Goal: Ask a question: Seek information or help from site administrators or community

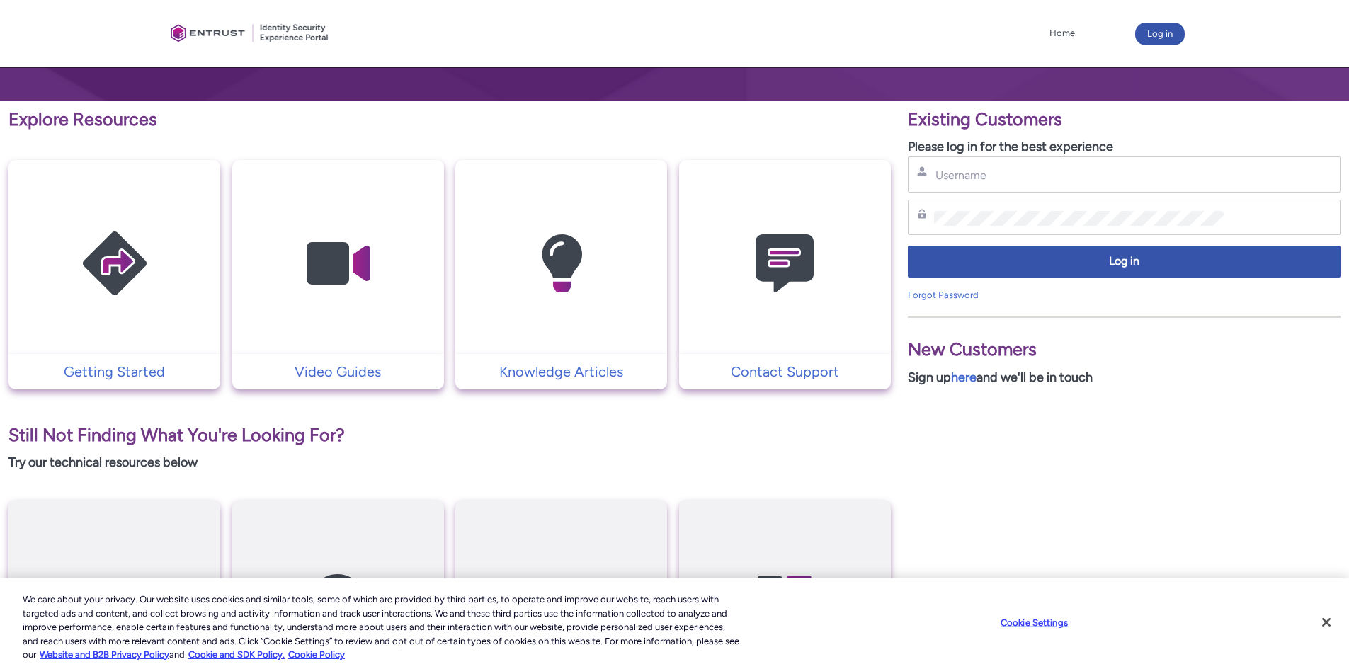
scroll to position [212, 0]
click at [735, 353] on td "Contact Support" at bounding box center [785, 370] width 212 height 35
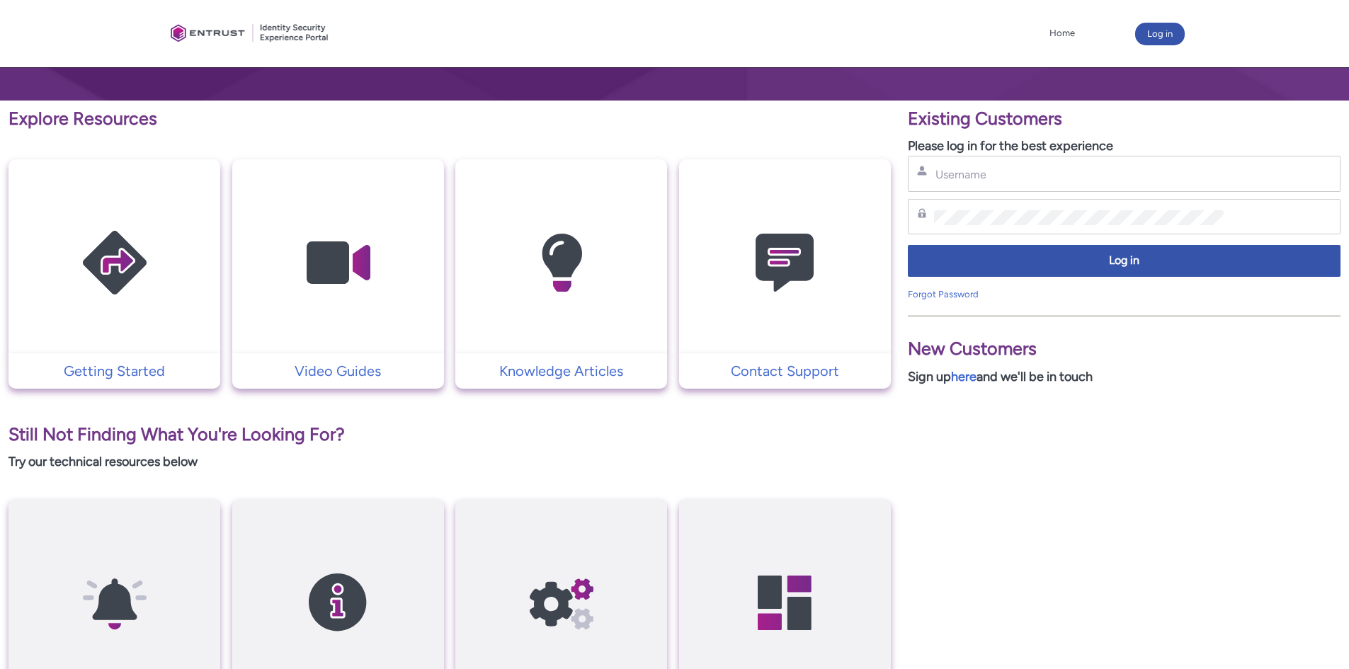
click at [785, 266] on img at bounding box center [784, 263] width 135 height 152
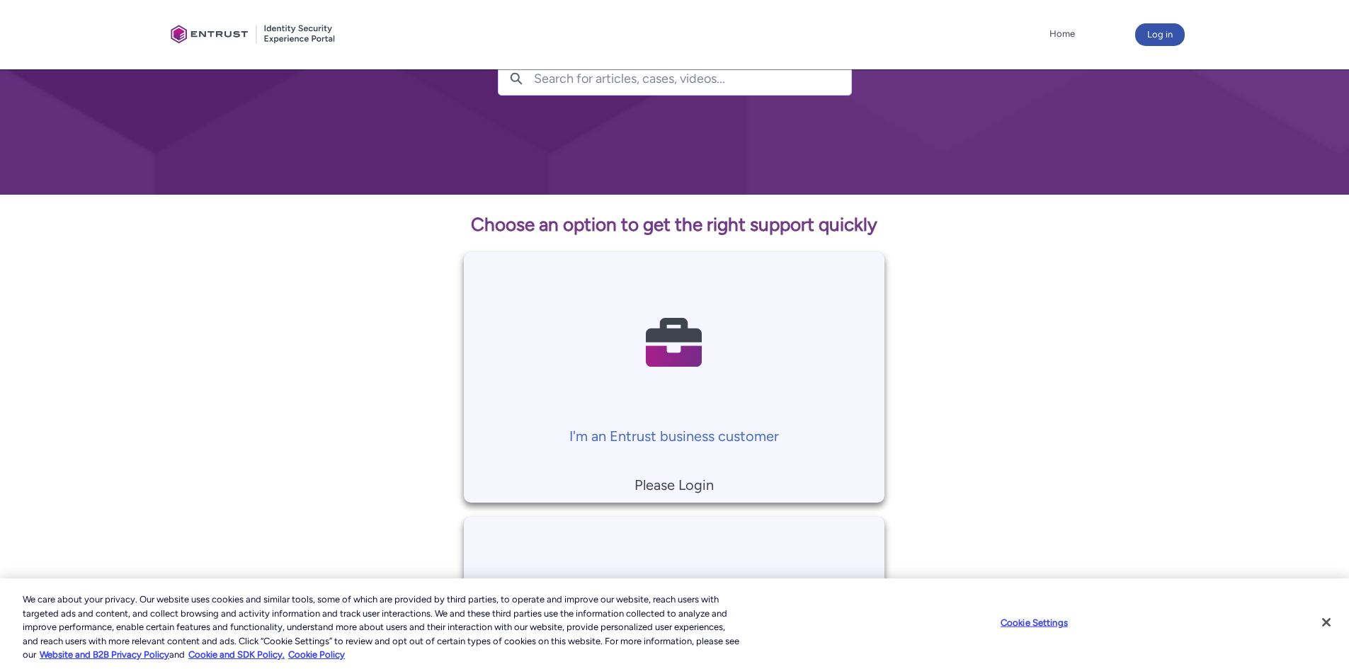
scroll to position [93, 0]
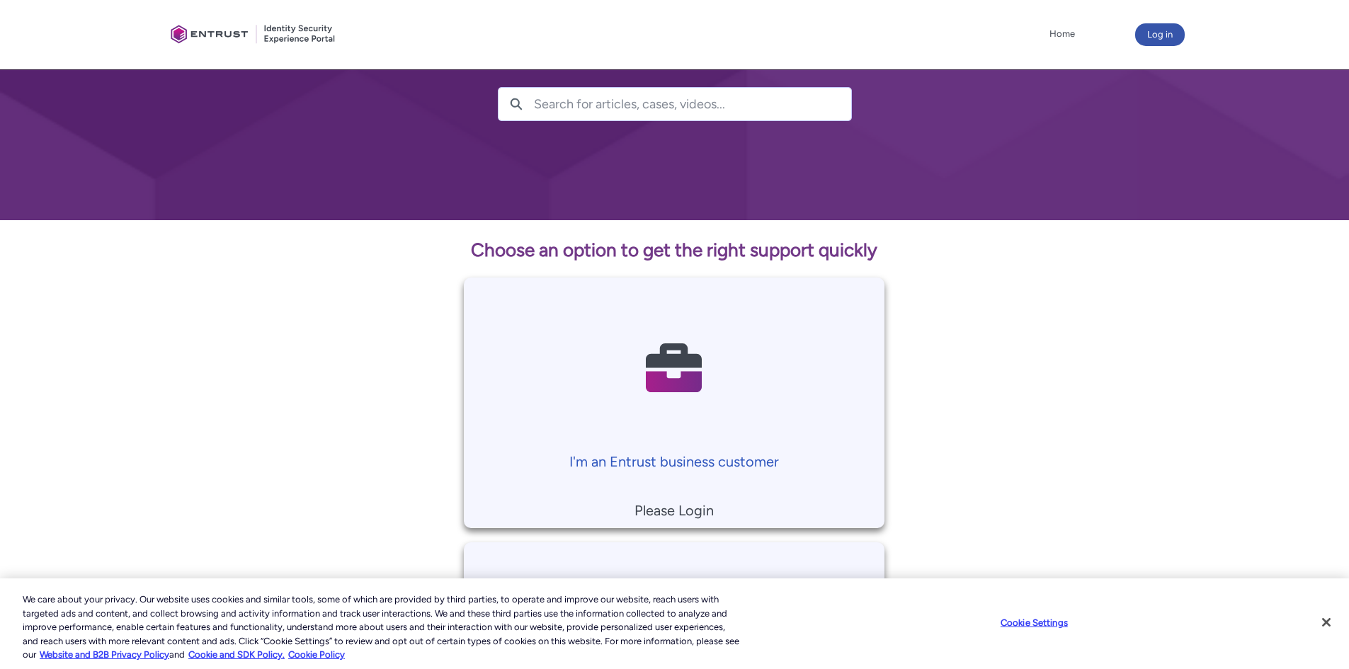
click at [672, 355] on img at bounding box center [674, 368] width 135 height 152
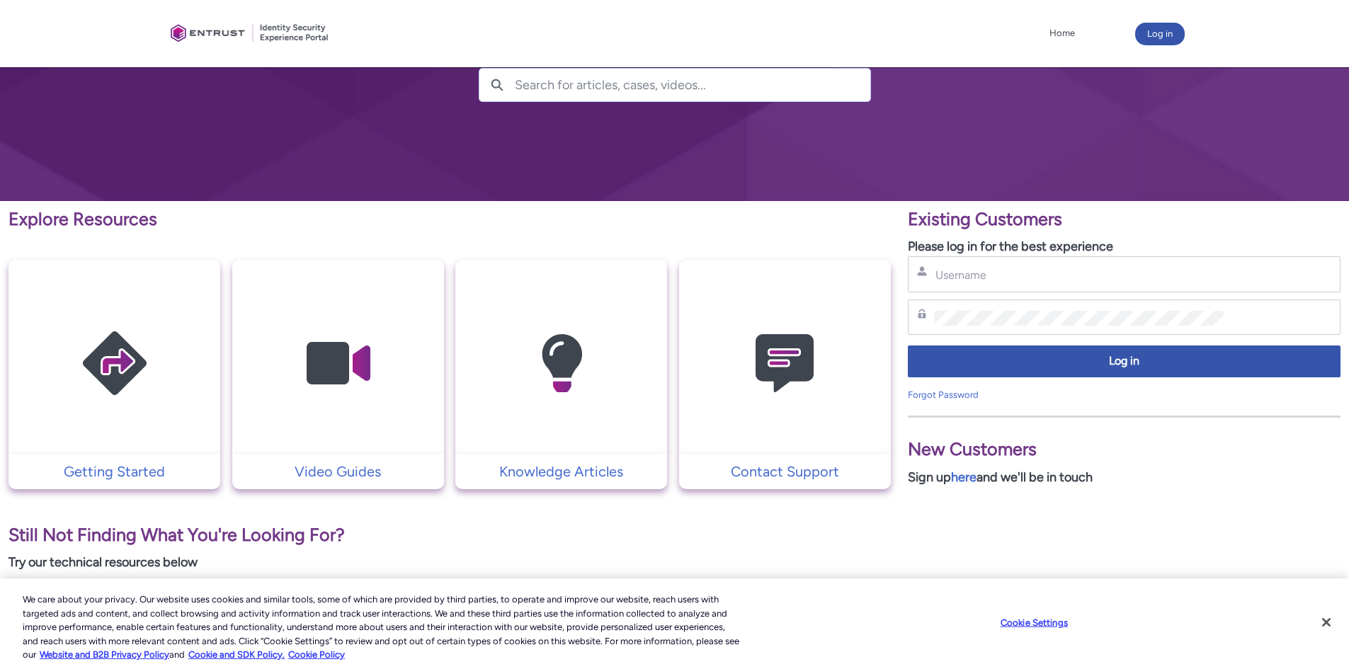
scroll to position [142, 0]
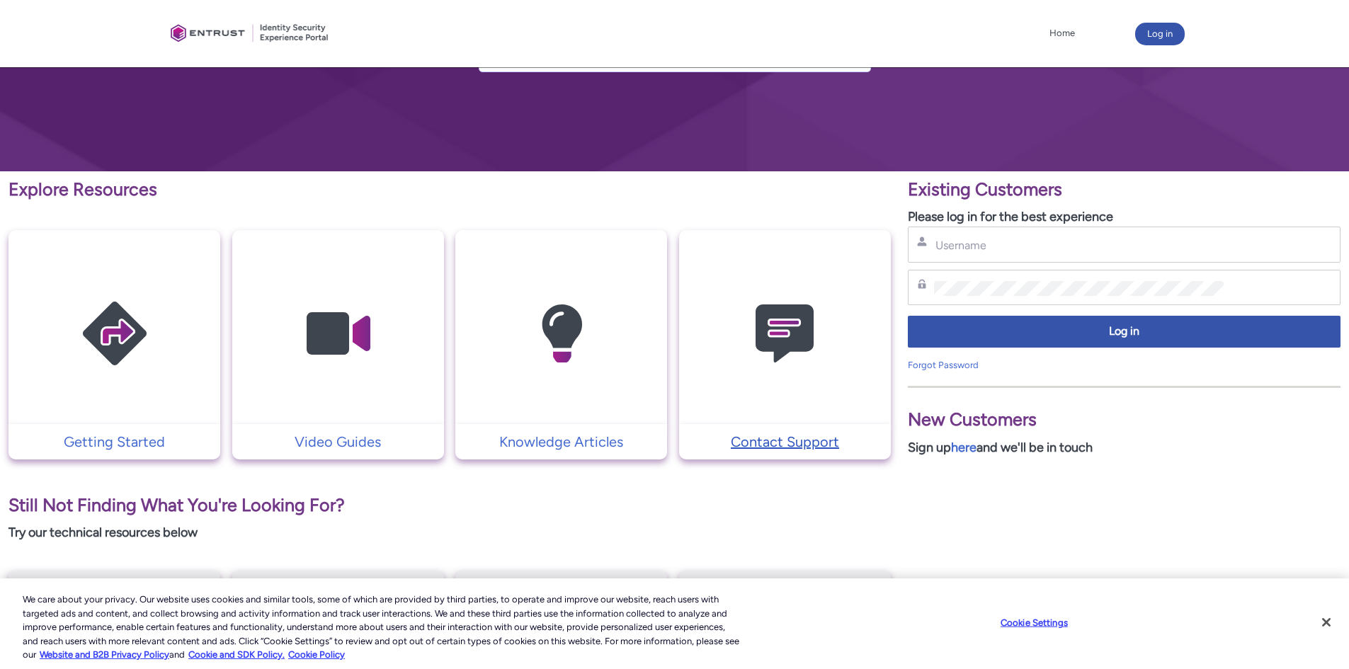
click at [727, 448] on p "Contact Support" at bounding box center [785, 441] width 198 height 21
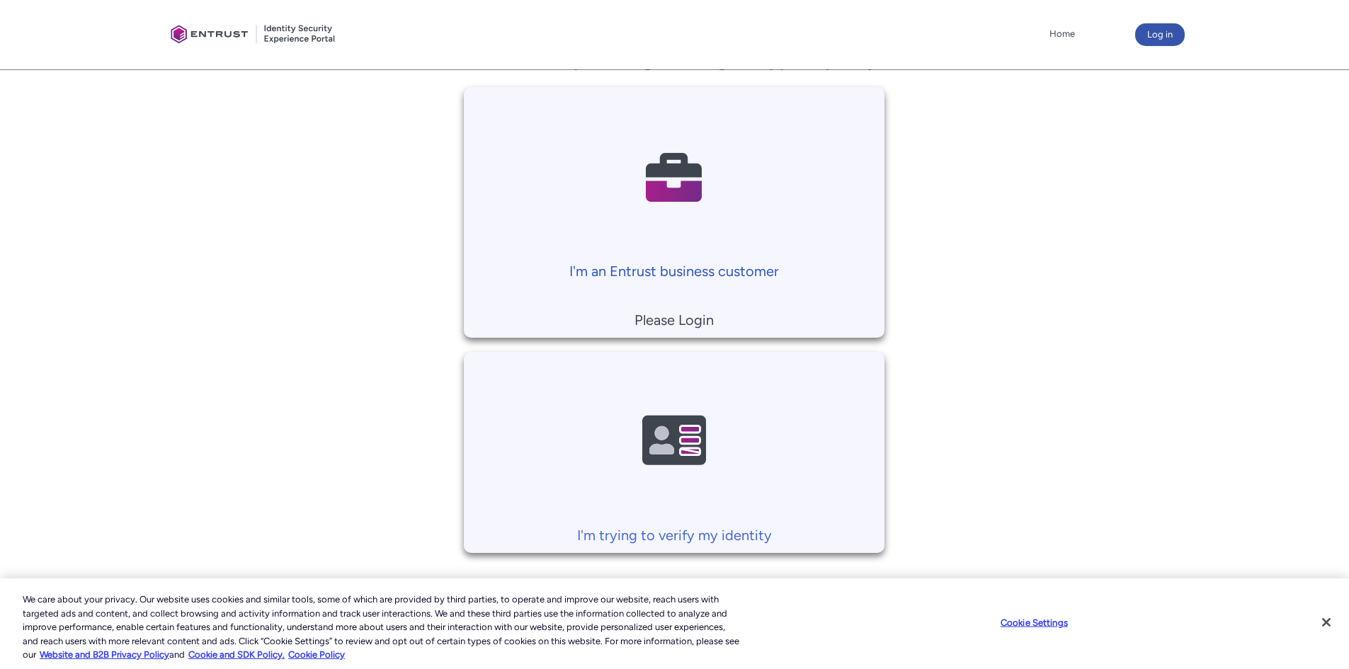
scroll to position [305, 0]
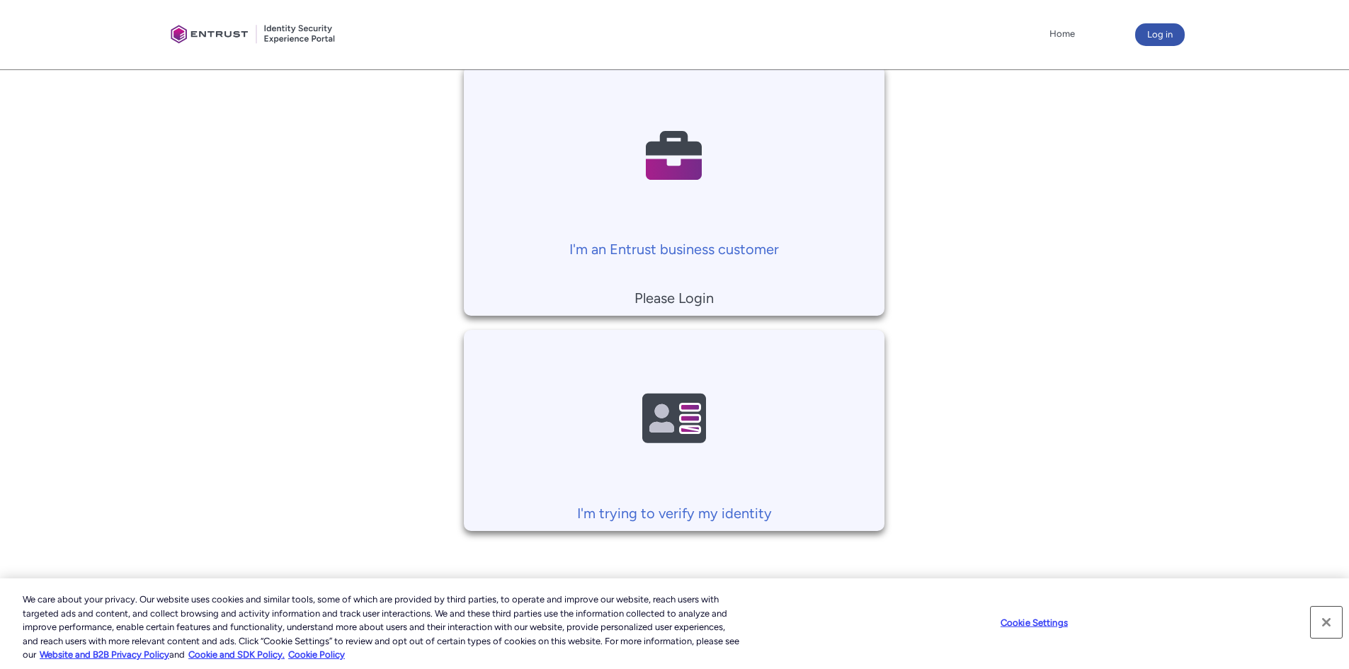
click at [1319, 621] on button "Close" at bounding box center [1326, 622] width 31 height 31
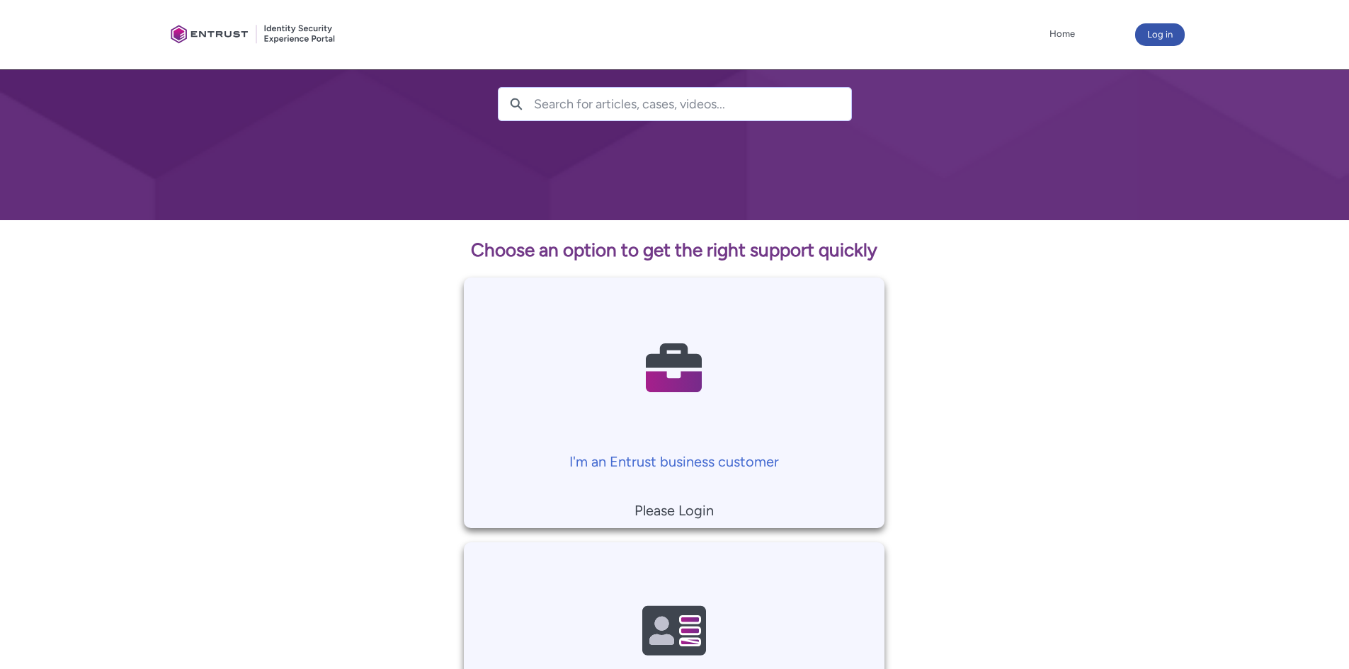
scroll to position [164, 0]
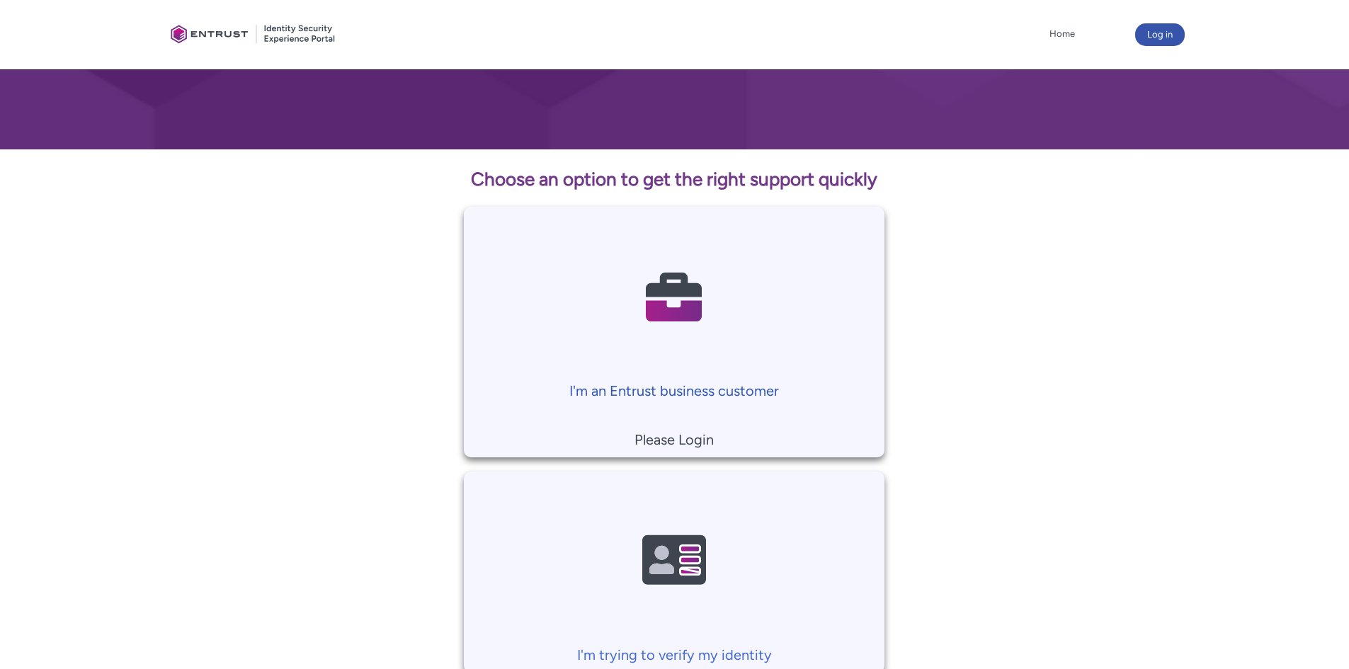
click at [744, 391] on p "I'm an Entrust business customer" at bounding box center [674, 390] width 406 height 21
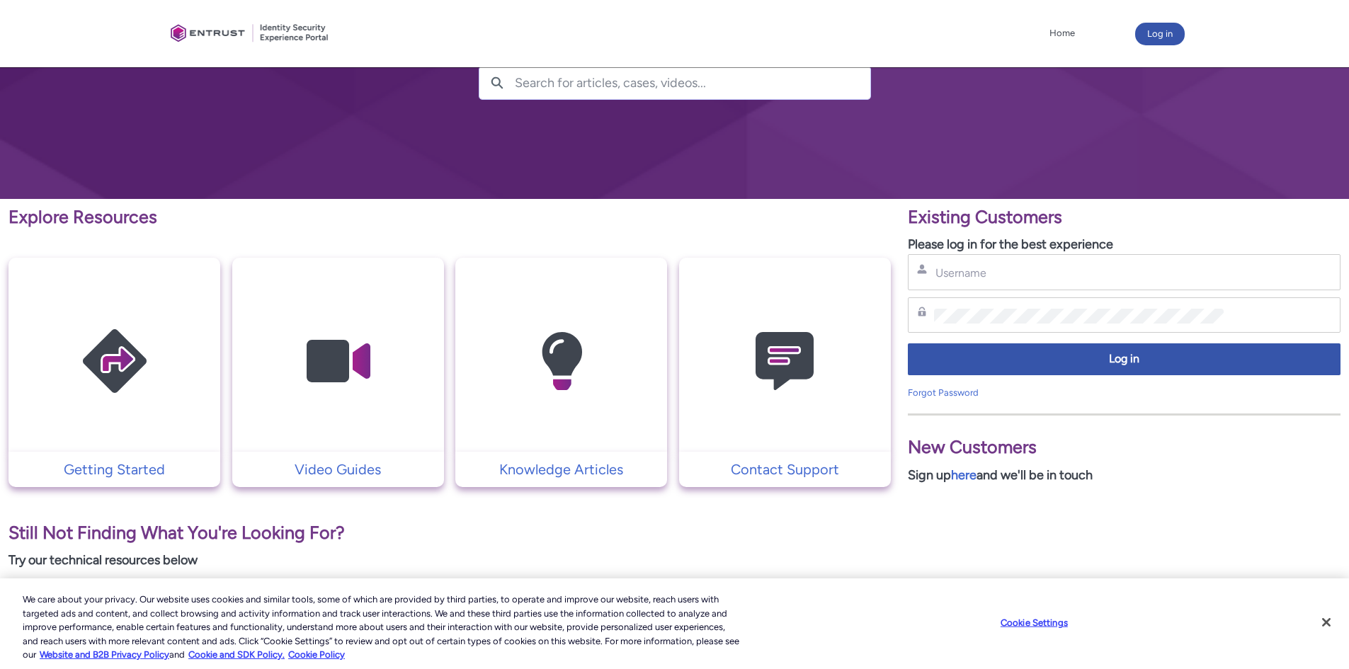
scroll to position [142, 0]
